Goal: Transaction & Acquisition: Subscribe to service/newsletter

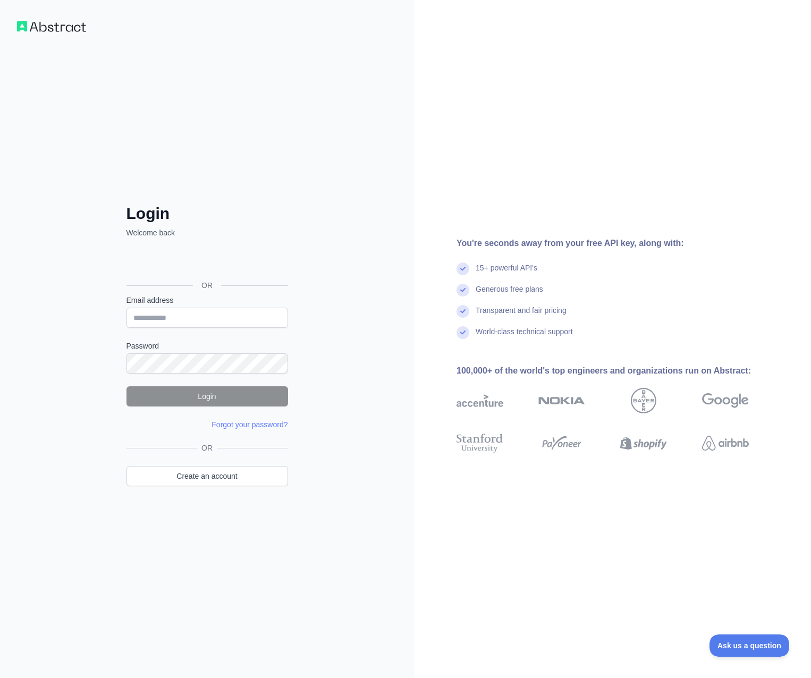
type input "**********"
click at [264, 404] on button "Login" at bounding box center [206, 396] width 161 height 20
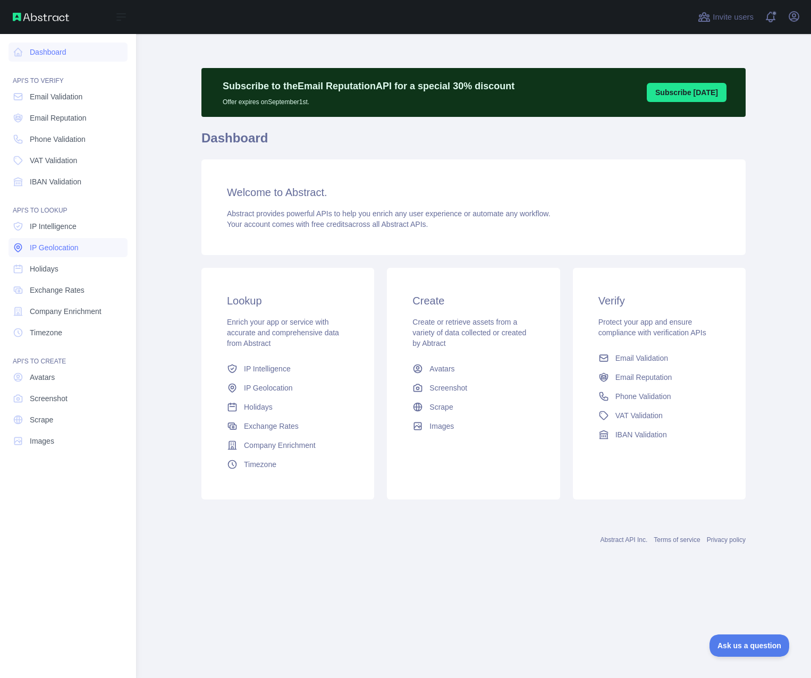
click at [82, 251] on link "IP Geolocation" at bounding box center [67, 247] width 119 height 19
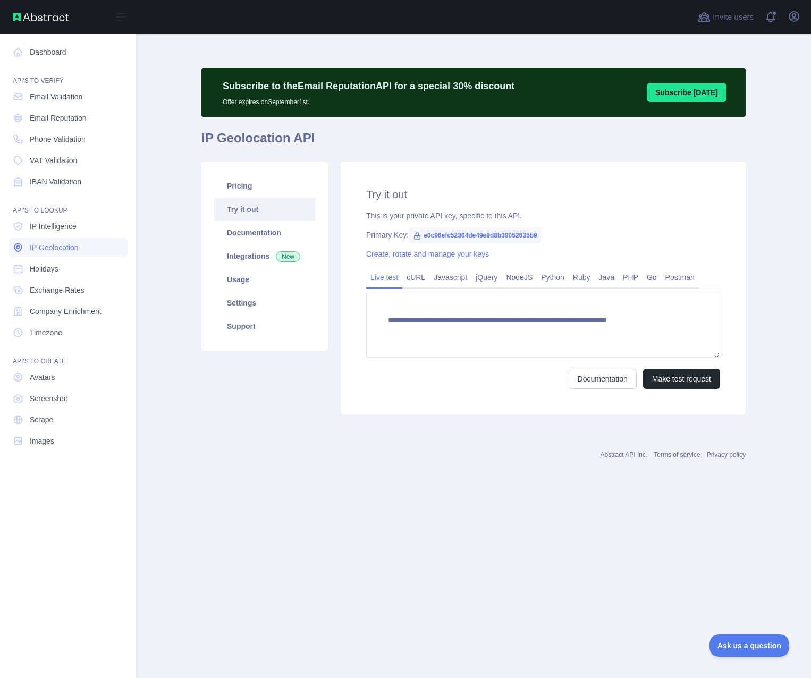
type textarea "**********"
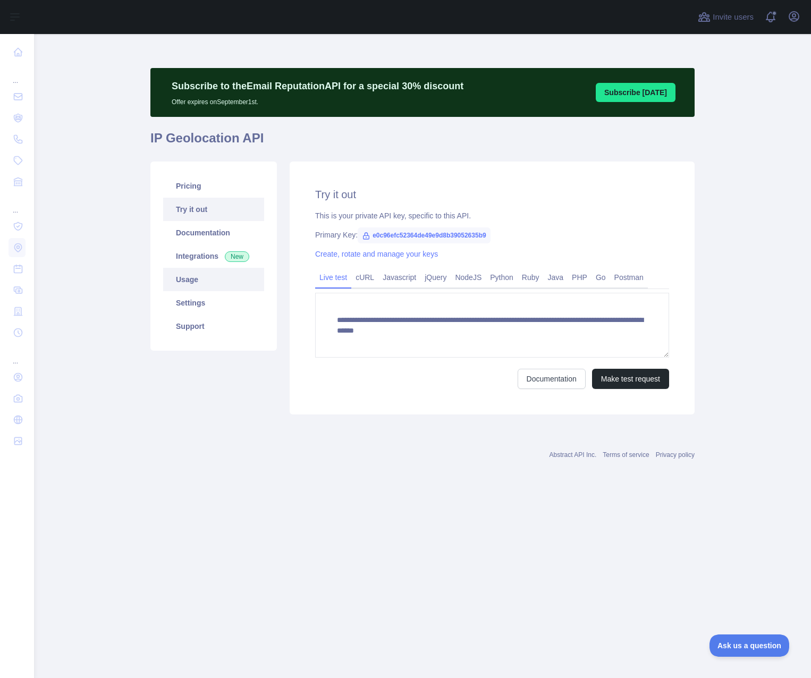
click at [197, 279] on link "Usage" at bounding box center [213, 279] width 101 height 23
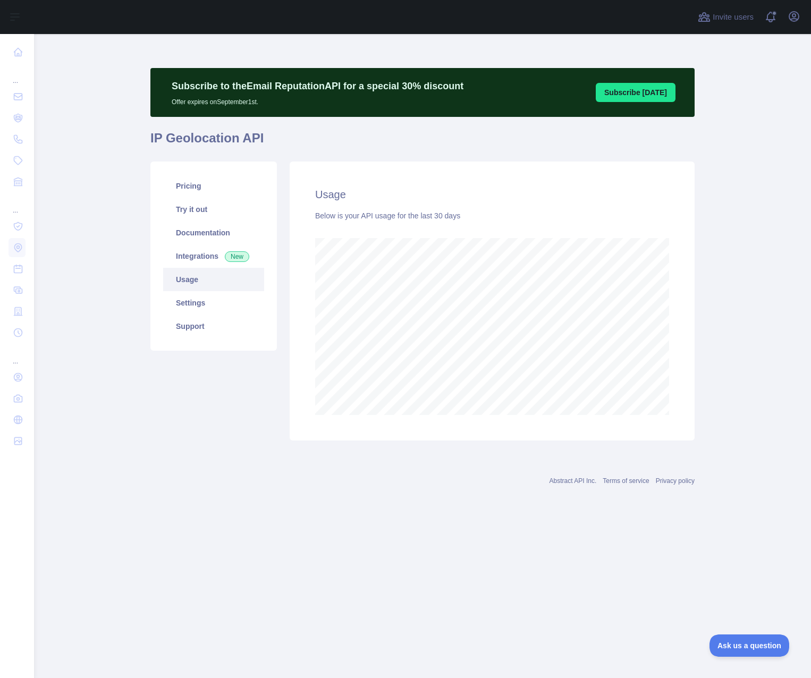
scroll to position [644, 777]
click at [212, 252] on link "Integrations New" at bounding box center [213, 255] width 101 height 23
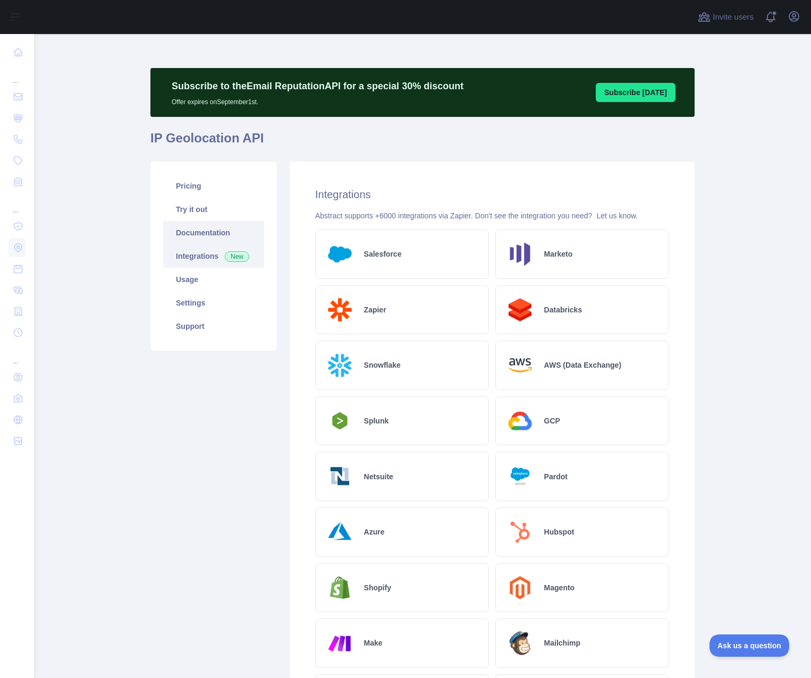
click at [204, 229] on link "Documentation" at bounding box center [213, 232] width 101 height 23
click at [203, 182] on link "Pricing" at bounding box center [213, 185] width 101 height 23
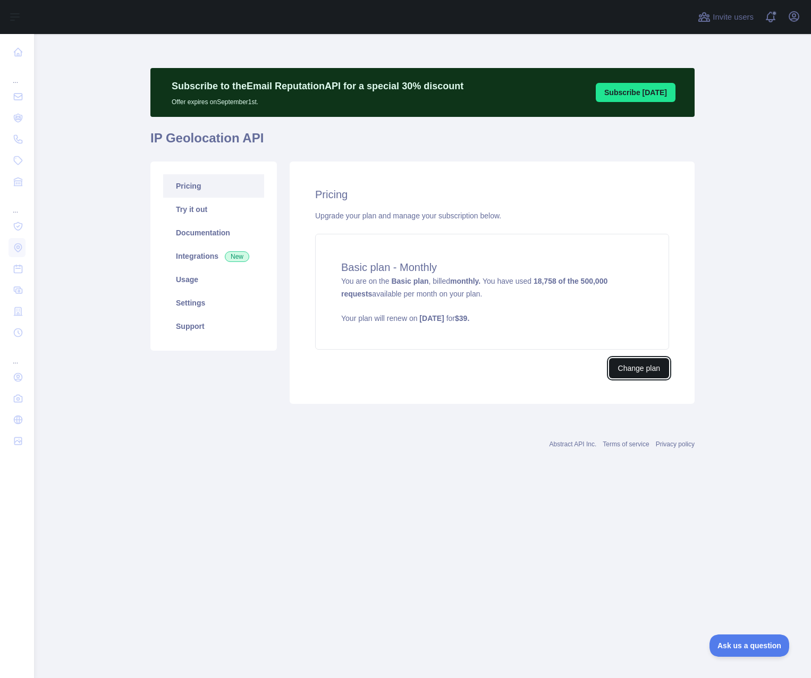
click at [620, 368] on button "Change plan" at bounding box center [639, 368] width 60 height 20
click at [204, 274] on link "Usage" at bounding box center [213, 279] width 101 height 23
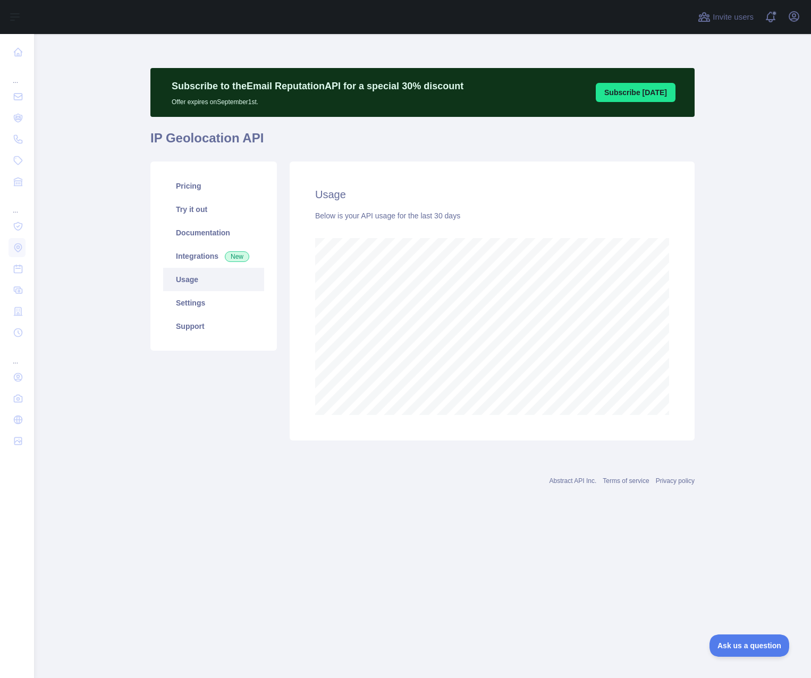
scroll to position [644, 777]
click at [215, 303] on link "Settings" at bounding box center [213, 302] width 101 height 23
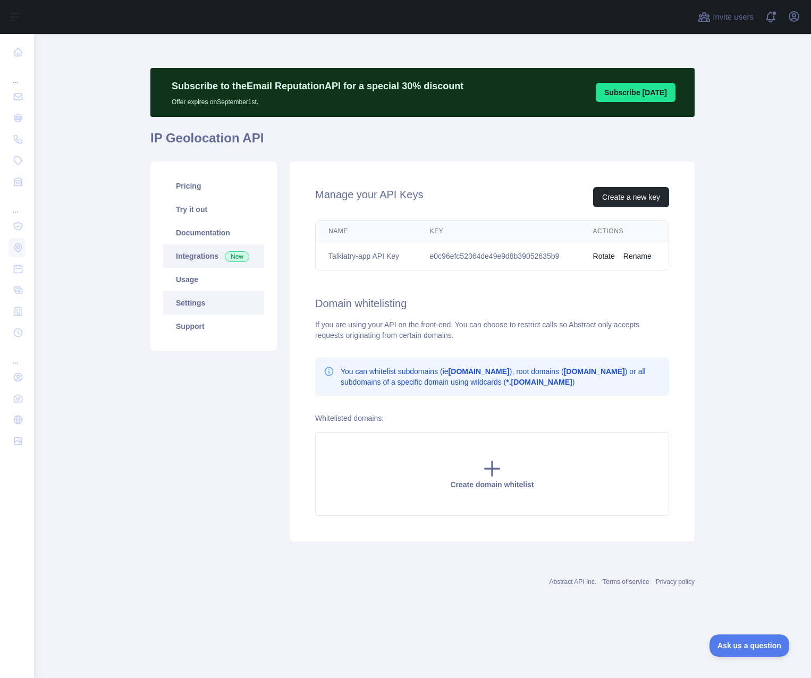
click at [207, 259] on link "Integrations New" at bounding box center [213, 255] width 101 height 23
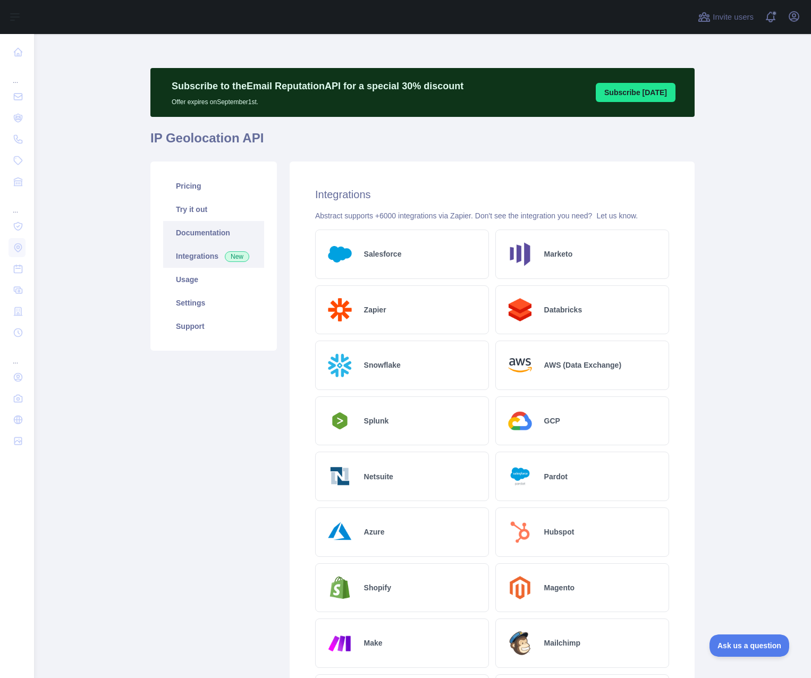
click at [198, 226] on link "Documentation" at bounding box center [213, 232] width 101 height 23
click at [214, 189] on link "Pricing" at bounding box center [213, 185] width 101 height 23
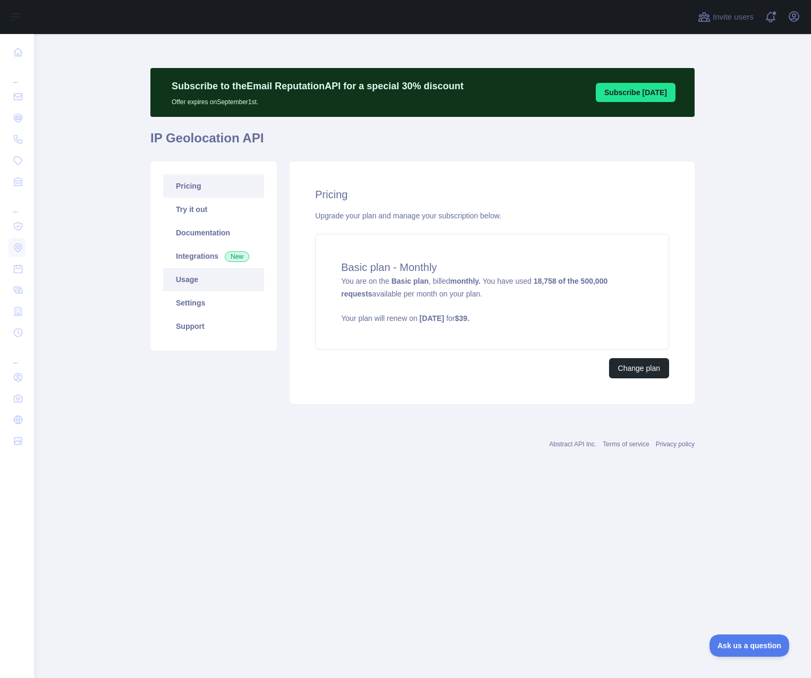
click at [204, 279] on link "Usage" at bounding box center [213, 279] width 101 height 23
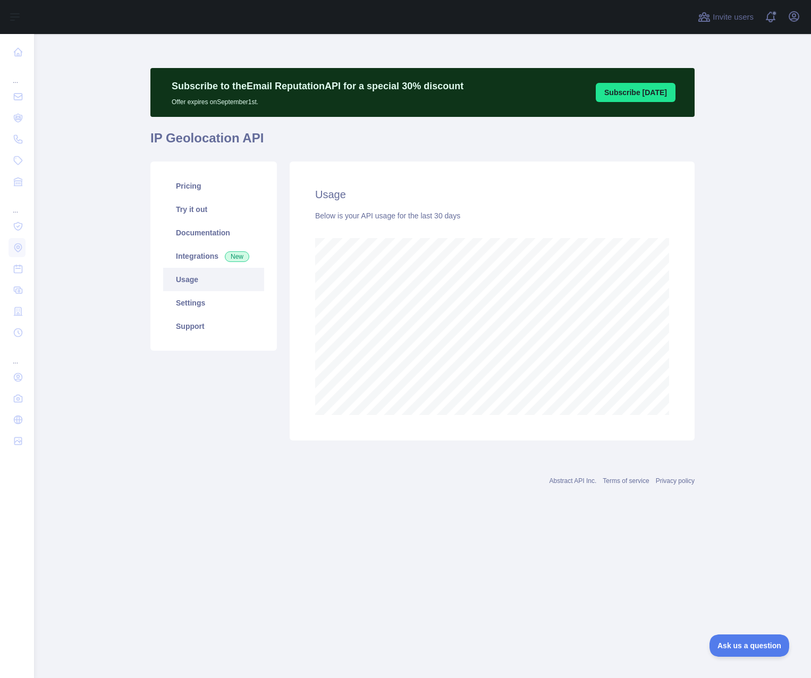
scroll to position [644, 777]
